Goal: Information Seeking & Learning: Learn about a topic

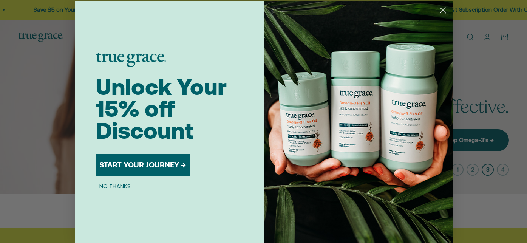
click at [124, 187] on button "NO THANKS" at bounding box center [115, 186] width 39 height 9
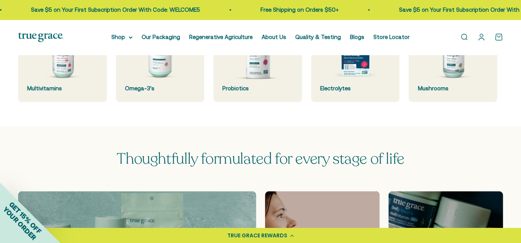
scroll to position [226, 0]
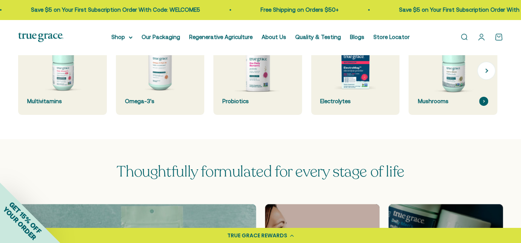
click at [443, 104] on div "Mushrooms" at bounding box center [453, 101] width 71 height 9
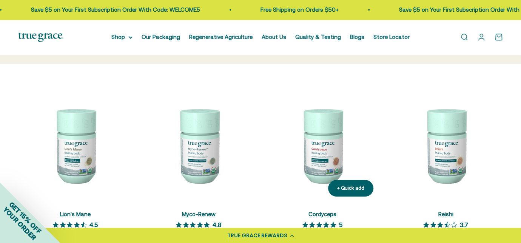
scroll to position [151, 0]
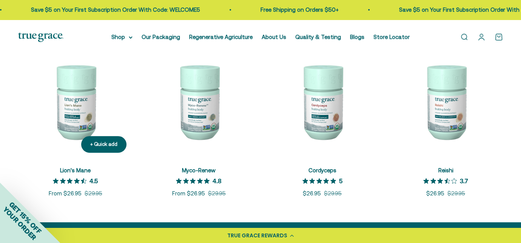
click at [79, 171] on link "Lion's Mane" at bounding box center [75, 170] width 31 height 6
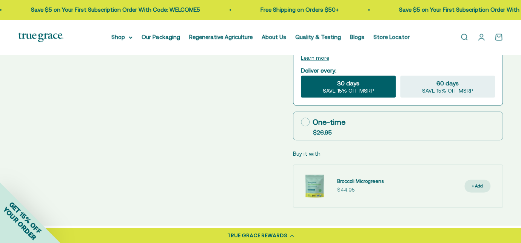
scroll to position [453, 0]
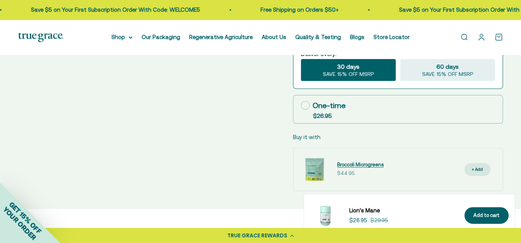
click at [346, 165] on span "Broccoli Microgreens" at bounding box center [360, 165] width 46 height 6
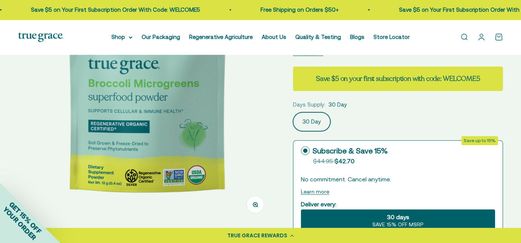
scroll to position [76, 0]
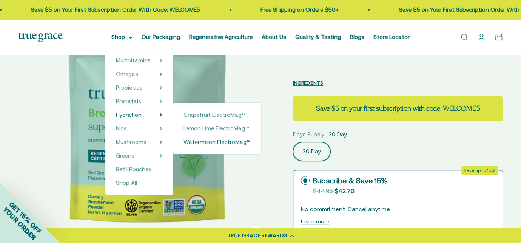
click at [194, 144] on span "Watermelon ElectroMag™" at bounding box center [217, 142] width 67 height 6
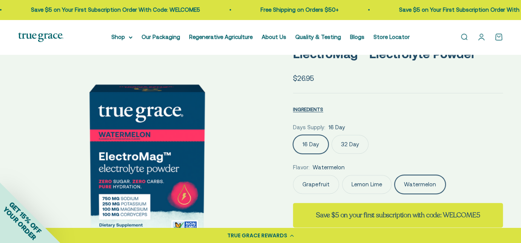
scroll to position [113, 0]
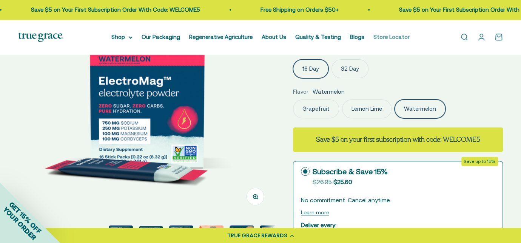
click at [385, 35] on link "Store Locator" at bounding box center [392, 37] width 36 height 6
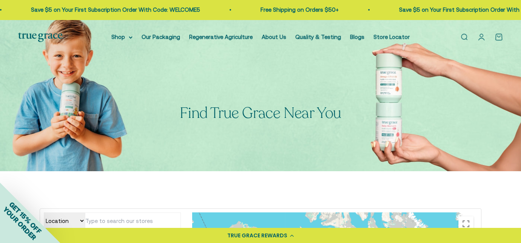
scroll to position [113, 0]
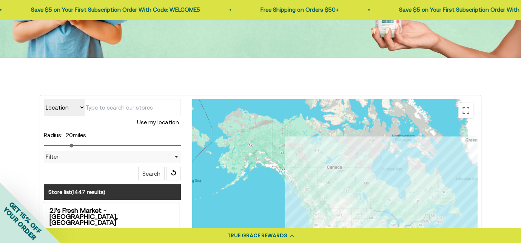
click at [113, 107] on input "text" at bounding box center [133, 107] width 96 height 17
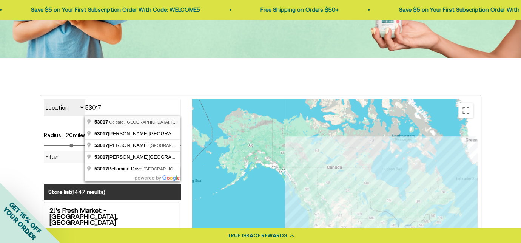
type input "Colgate, WI 53017, USA"
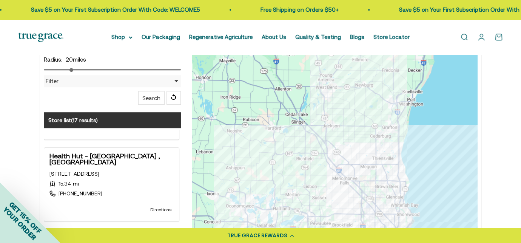
scroll to position [983, 0]
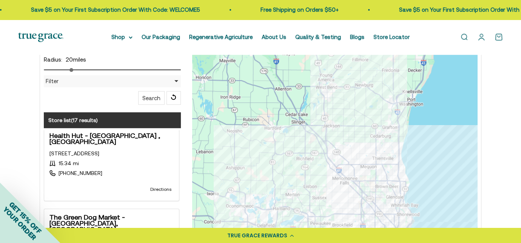
click at [111, 214] on strong "The Green Dog Market - West Bend, WI" at bounding box center [112, 223] width 124 height 18
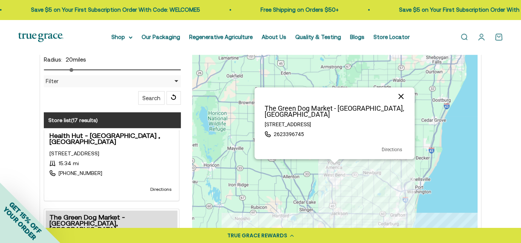
click at [402, 101] on button "Close" at bounding box center [401, 96] width 18 height 18
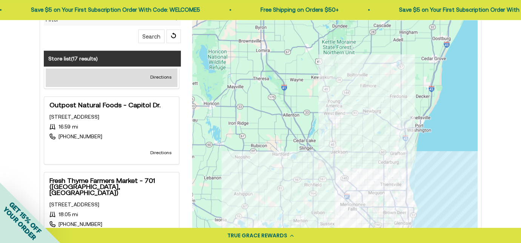
scroll to position [0, 0]
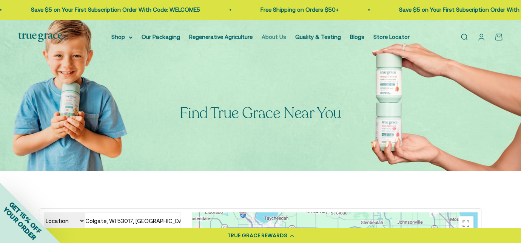
click at [278, 37] on link "About Us" at bounding box center [274, 37] width 25 height 6
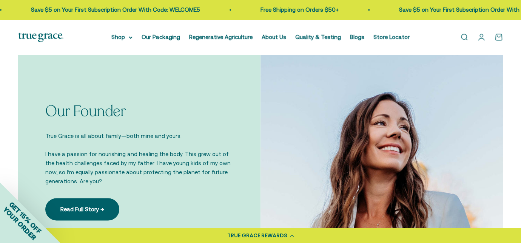
scroll to position [453, 0]
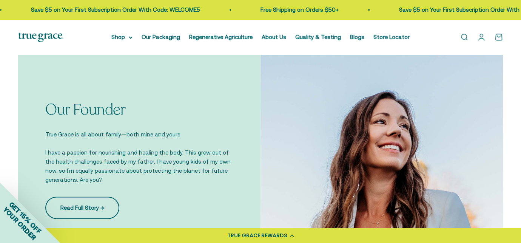
click at [85, 206] on link "Read Full Story →" at bounding box center [82, 208] width 74 height 22
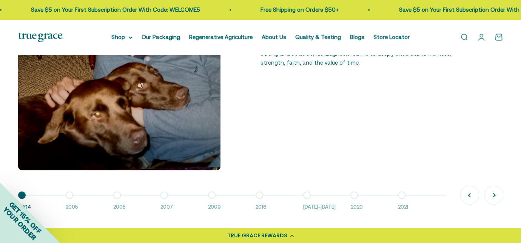
scroll to position [642, 0]
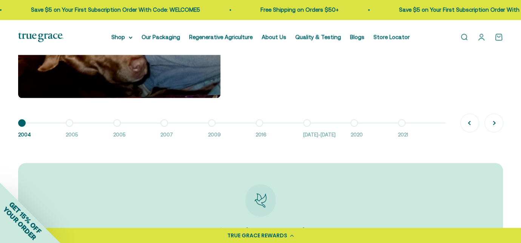
click at [211, 123] on button "Go to item 5 2009" at bounding box center [232, 131] width 48 height 16
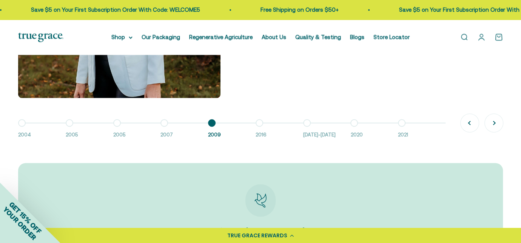
scroll to position [718, 0]
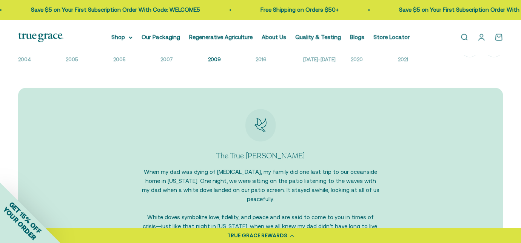
click at [166, 60] on span "2007" at bounding box center [181, 60] width 40 height 8
click at [121, 59] on span "2005" at bounding box center [133, 60] width 40 height 8
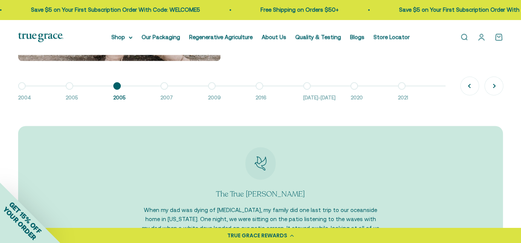
scroll to position [680, 0]
click at [68, 97] on span "2005" at bounding box center [86, 98] width 40 height 8
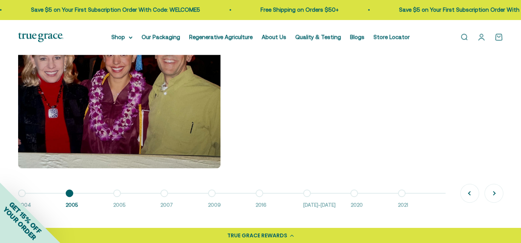
scroll to position [642, 0]
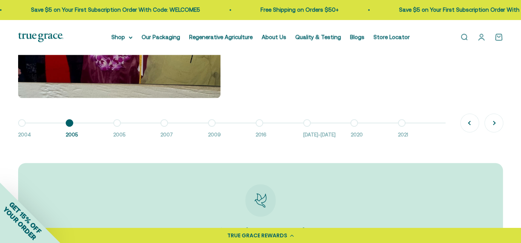
click at [22, 123] on button "Go to item 1 2004" at bounding box center [42, 131] width 48 height 16
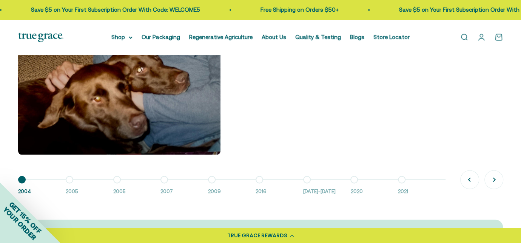
scroll to position [605, 0]
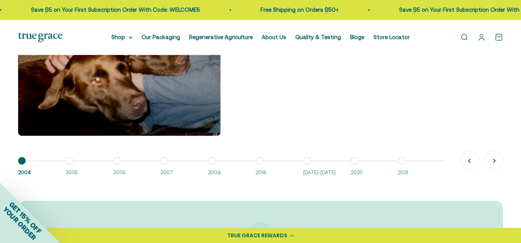
click at [259, 161] on button "Go to item 6 2016" at bounding box center [280, 169] width 48 height 16
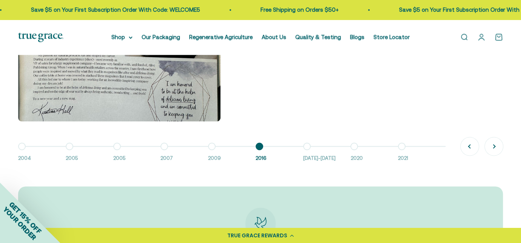
scroll to position [680, 0]
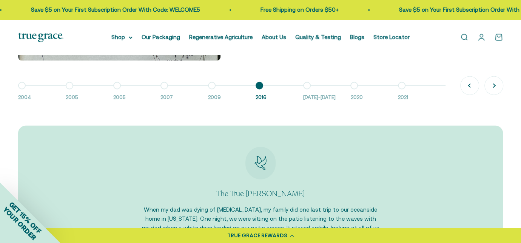
click at [306, 85] on button "Go to item 7 2016-2018" at bounding box center [327, 93] width 48 height 16
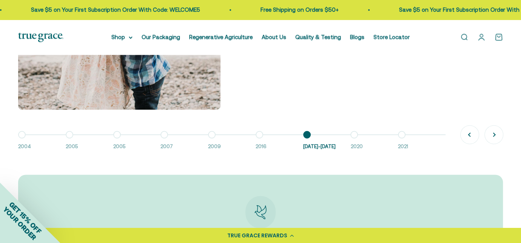
scroll to position [642, 0]
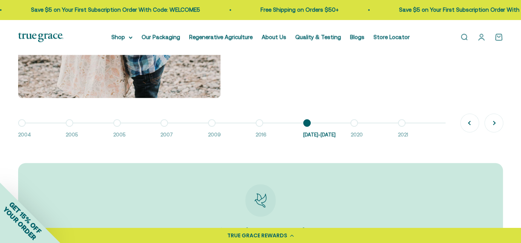
click at [354, 123] on button "Go to item 8 2020" at bounding box center [375, 131] width 48 height 16
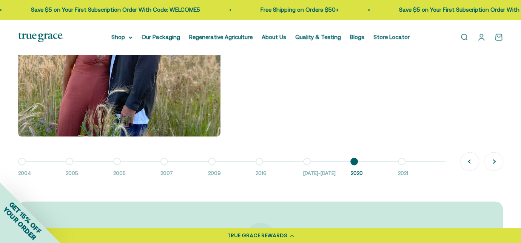
scroll to position [605, 0]
click at [402, 161] on button "Go to item 9 2021" at bounding box center [422, 169] width 48 height 16
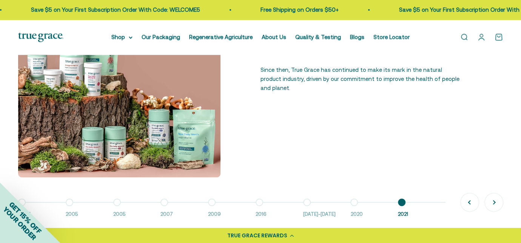
scroll to position [567, 0]
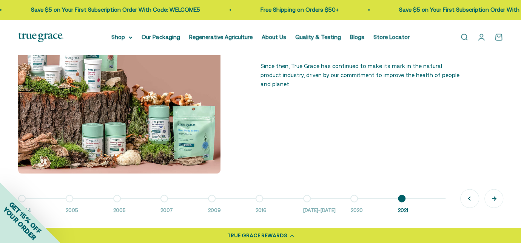
click at [495, 196] on button "Next" at bounding box center [494, 198] width 18 height 18
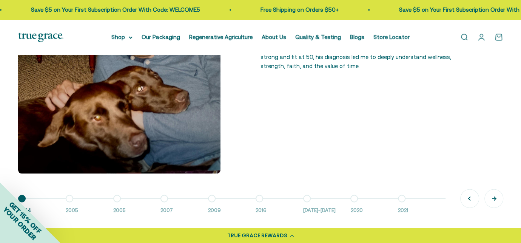
click at [493, 198] on button "Next" at bounding box center [494, 198] width 18 height 18
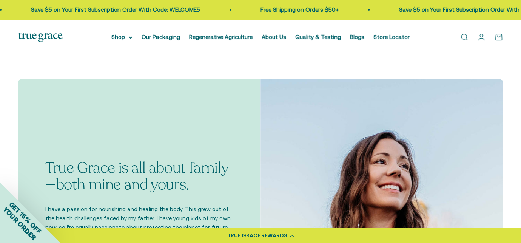
scroll to position [0, 0]
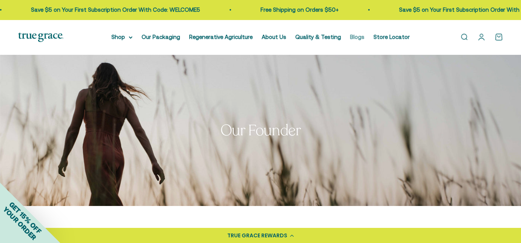
click at [351, 37] on link "Blogs" at bounding box center [357, 37] width 14 height 6
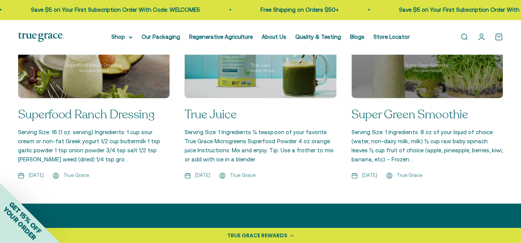
scroll to position [1058, 0]
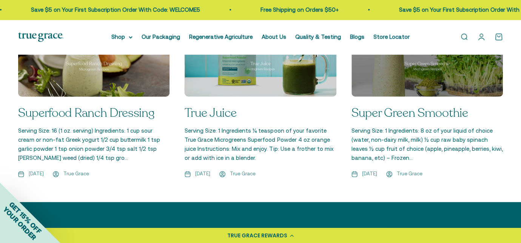
click at [84, 105] on link "Superfood Ranch Dressing" at bounding box center [86, 113] width 136 height 17
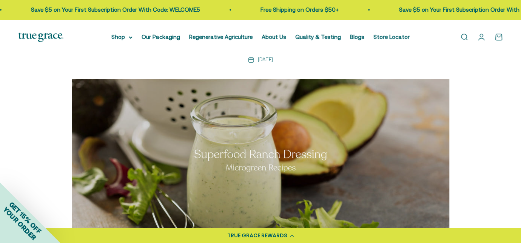
scroll to position [76, 0]
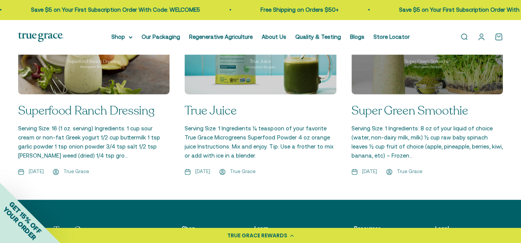
scroll to position [1058, 0]
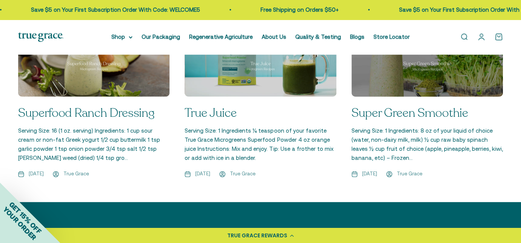
click at [401, 105] on link "Super Green Smoothie" at bounding box center [410, 113] width 117 height 17
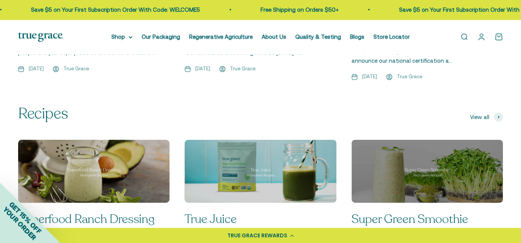
scroll to position [945, 0]
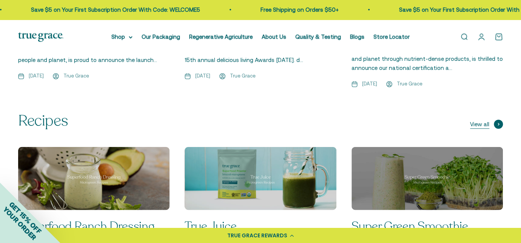
click at [498, 123] on icon at bounding box center [499, 124] width 2 height 3
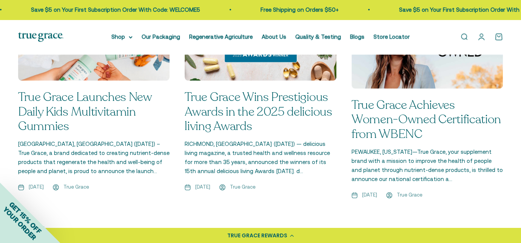
scroll to position [680, 0]
